Goal: Information Seeking & Learning: Understand process/instructions

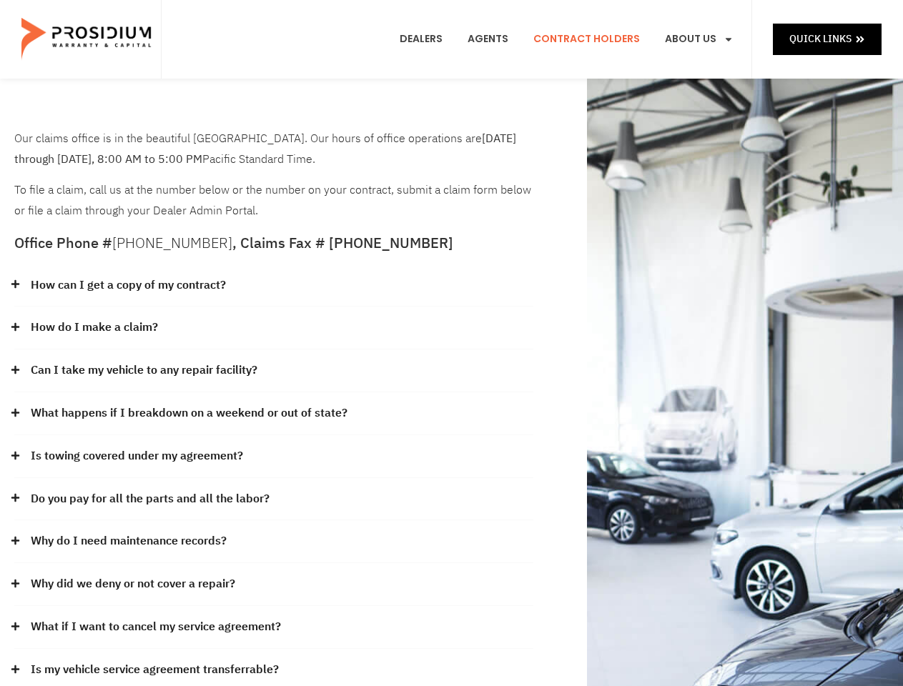
click at [451, 343] on div "How do I make a claim?" at bounding box center [273, 328] width 519 height 43
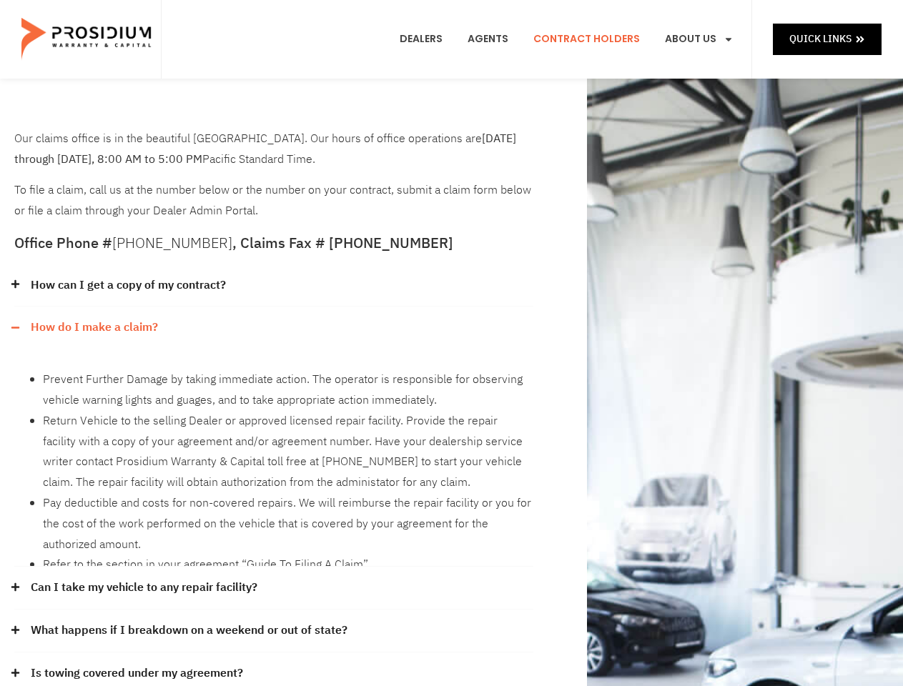
click at [274, 286] on div "How can I get a copy of my contract?" at bounding box center [273, 286] width 519 height 43
click at [127, 285] on link "How can I get a copy of my contract?" at bounding box center [128, 285] width 195 height 21
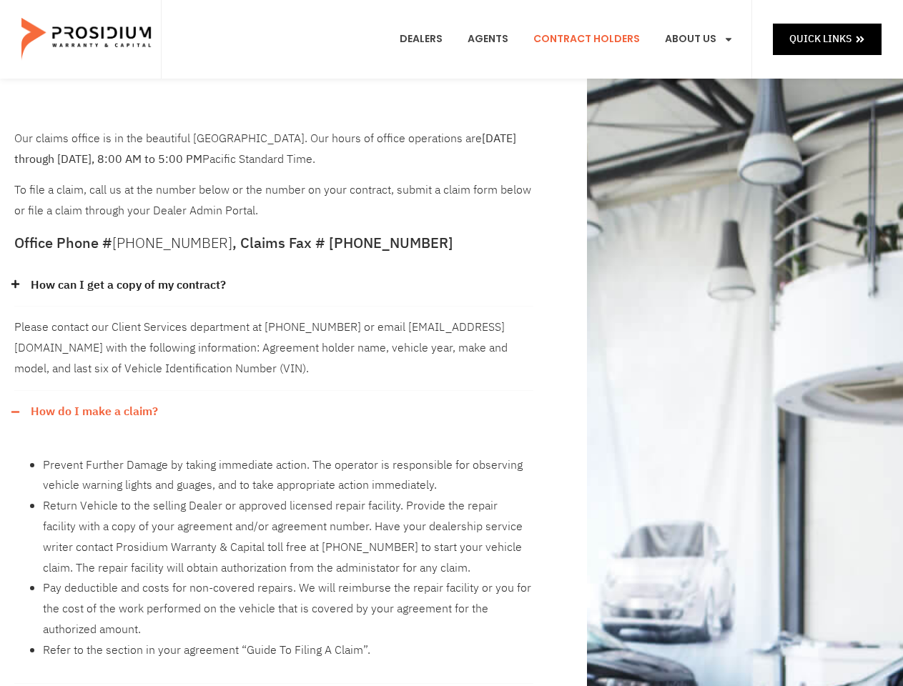
click at [274, 328] on div "Please contact our Client Services department at [PHONE_NUMBER] or email [EMAIL…" at bounding box center [273, 349] width 519 height 84
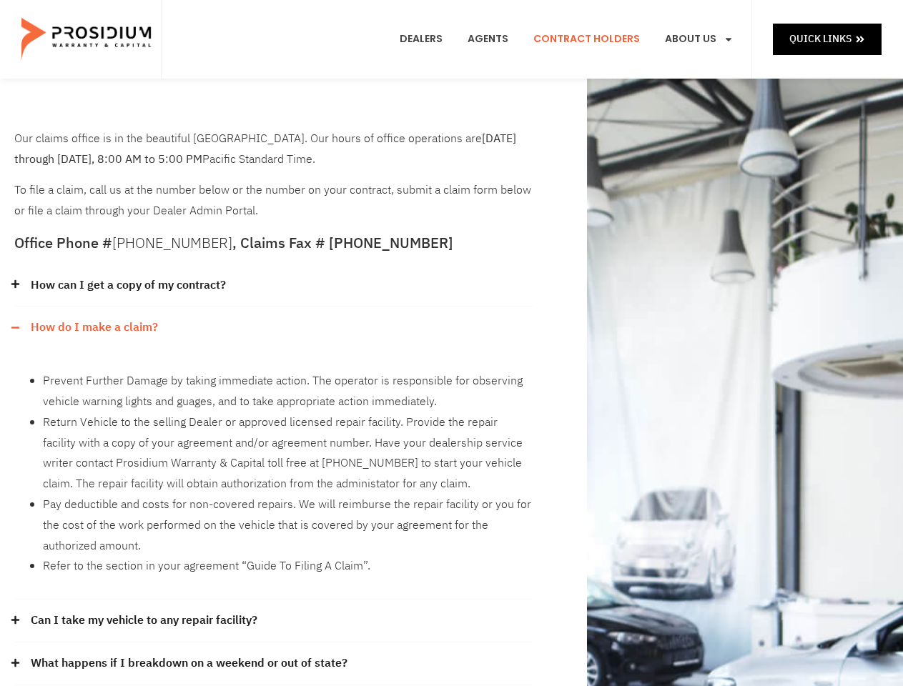
click at [94, 327] on div "How can I get a copy of my contract? Please contact our Client Services departm…" at bounding box center [273, 604] width 519 height 678
click at [274, 371] on li "Prevent Further Damage by taking immediate action. The operator is responsible …" at bounding box center [288, 391] width 490 height 41
click at [144, 370] on div "Prevent Further Damage by taking immediate action. The operator is responsible …" at bounding box center [273, 474] width 519 height 251
click at [274, 414] on li "Return Vehicle to the selling Dealer or approved licensed repair facility. Prov…" at bounding box center [288, 454] width 490 height 82
click at [187, 413] on li "Return Vehicle to the selling Dealer or approved licensed repair facility. Prov…" at bounding box center [288, 454] width 490 height 82
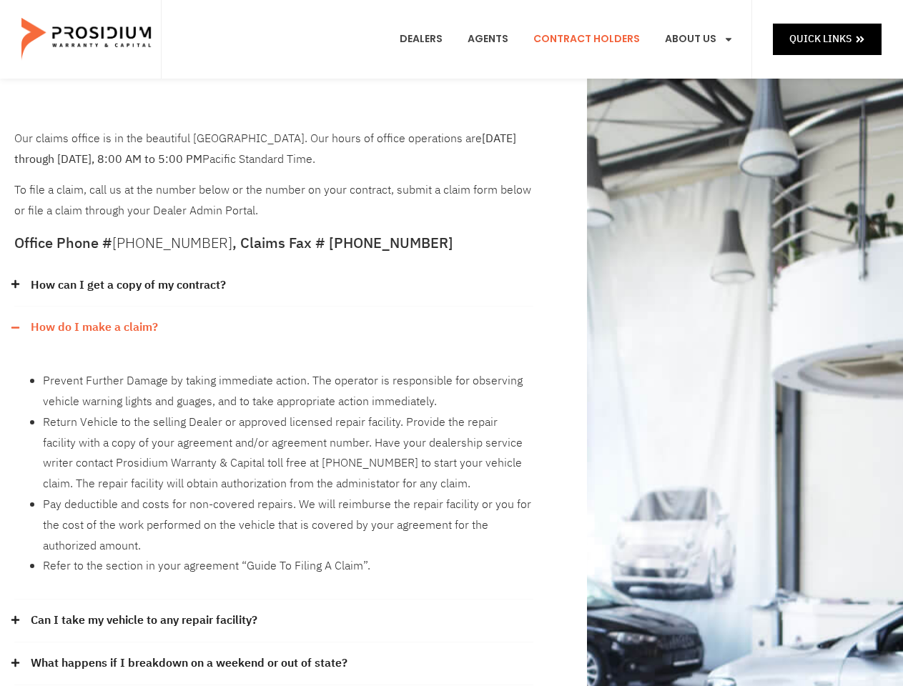
click at [274, 457] on li "Return Vehicle to the selling Dealer or approved licensed repair facility. Prov…" at bounding box center [288, 454] width 490 height 82
